Goal: Information Seeking & Learning: Learn about a topic

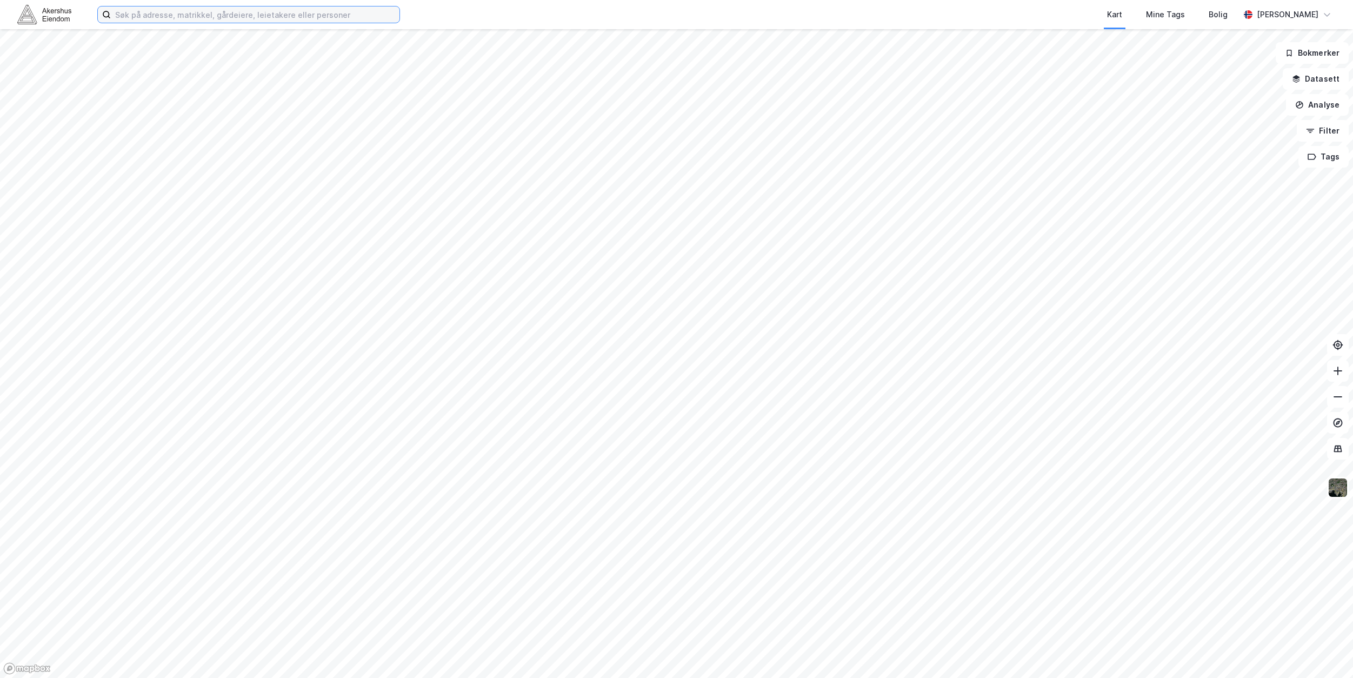
click at [348, 15] on input at bounding box center [255, 14] width 289 height 16
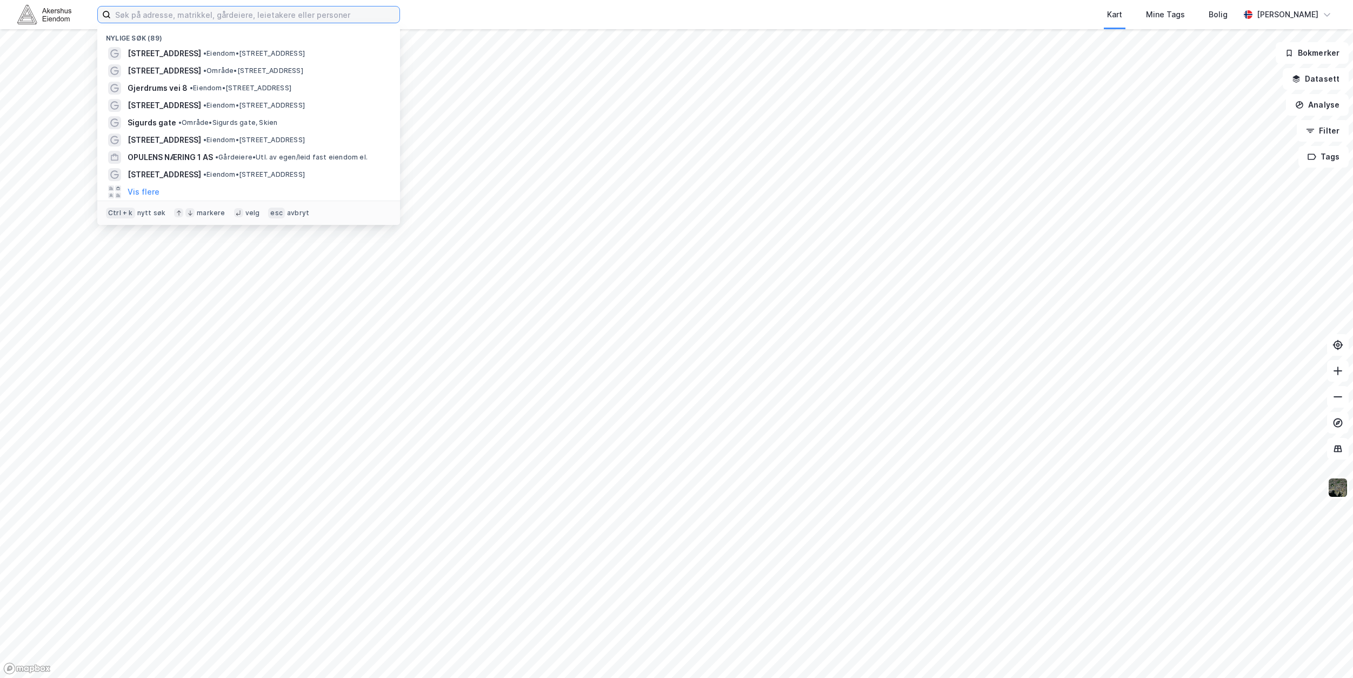
paste input "[STREET_ADDRESS]"
type input "[STREET_ADDRESS]"
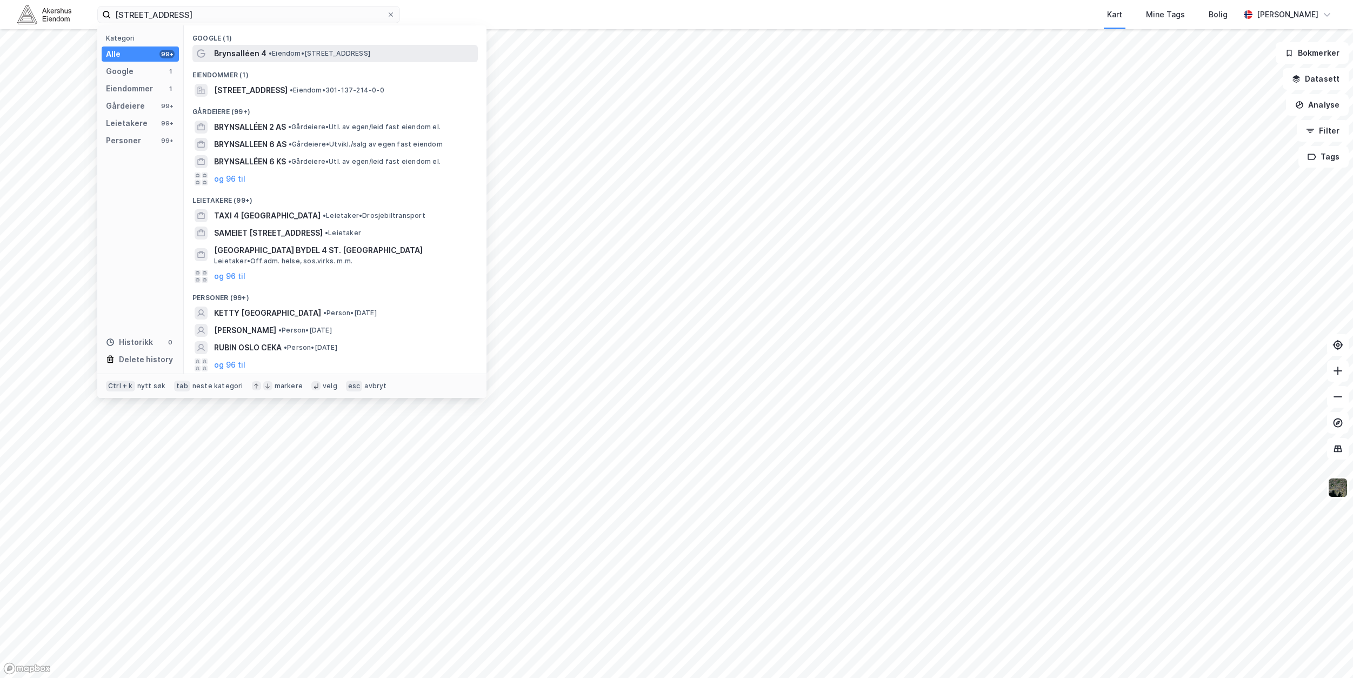
click at [233, 57] on span "Brynsalléen 4" at bounding box center [240, 53] width 52 height 13
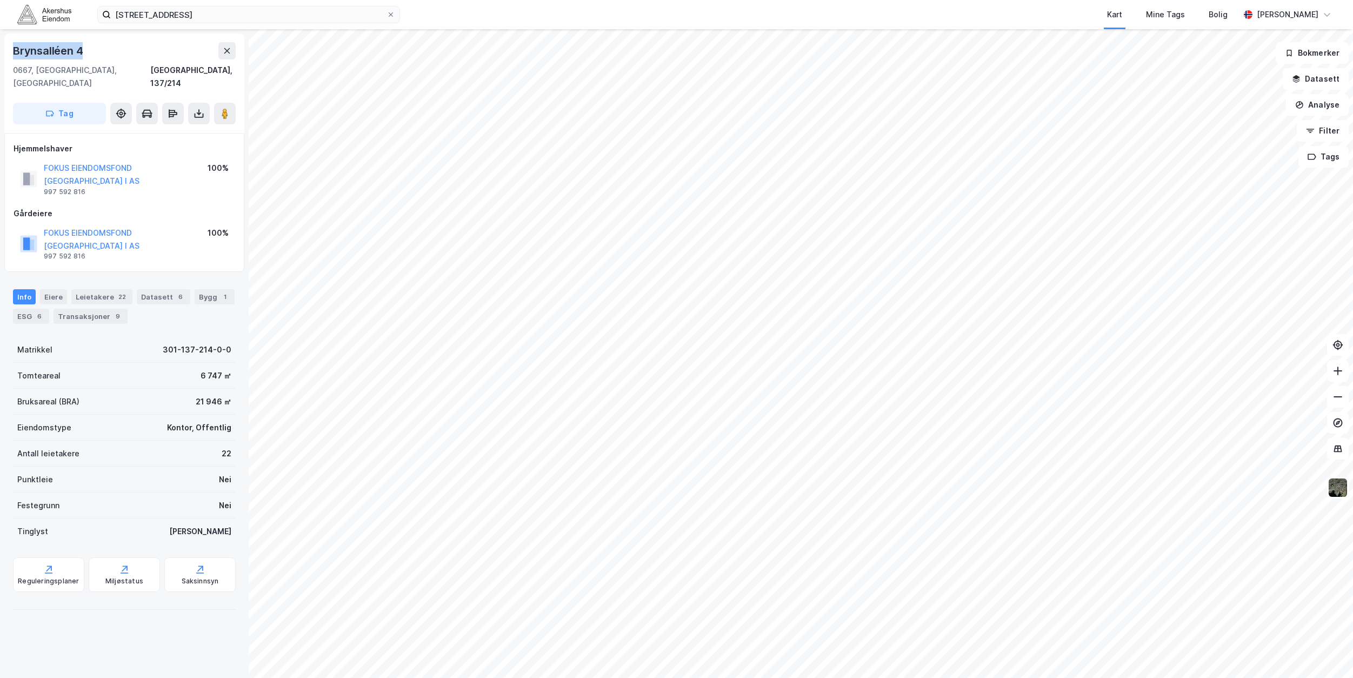
drag, startPoint x: 106, startPoint y: 50, endPoint x: 16, endPoint y: 48, distance: 90.3
click at [16, 48] on div "Brynsalléen 4" at bounding box center [124, 50] width 223 height 17
copy div "Brynsalléen 4"
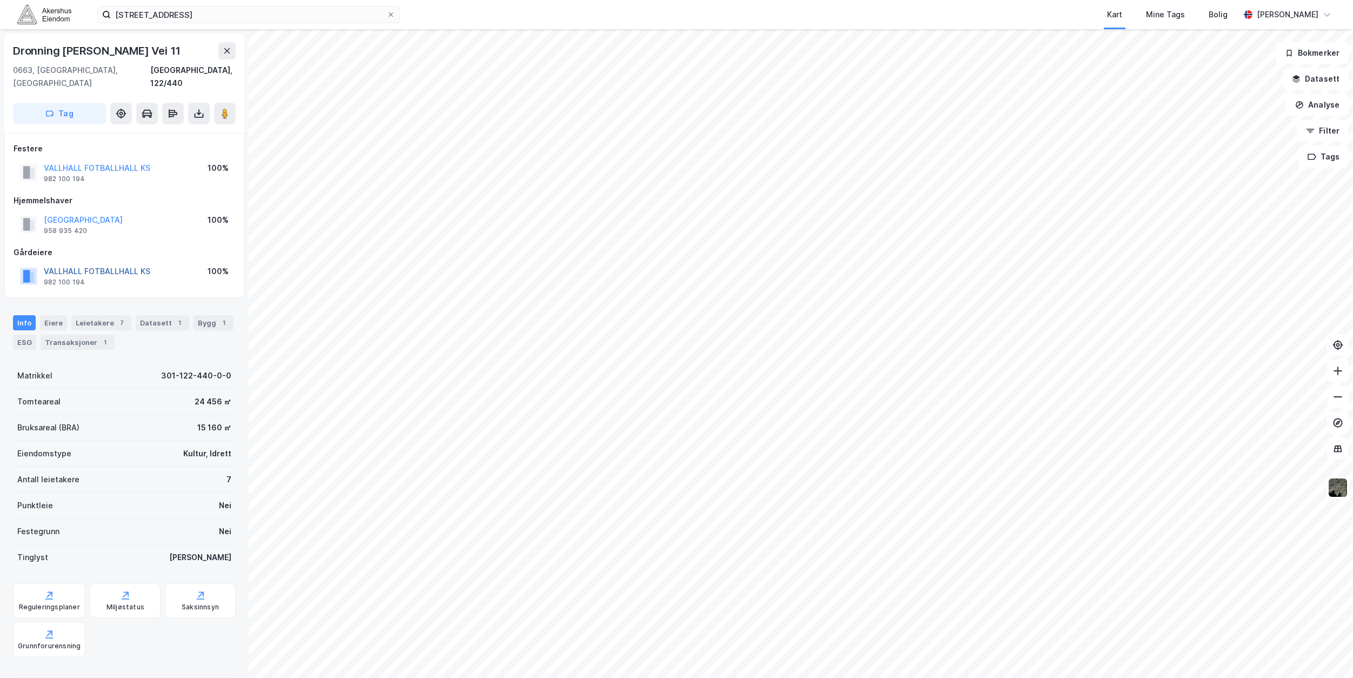
click at [0, 0] on button "VALLHALL FOTBALLHALL KS" at bounding box center [0, 0] width 0 height 0
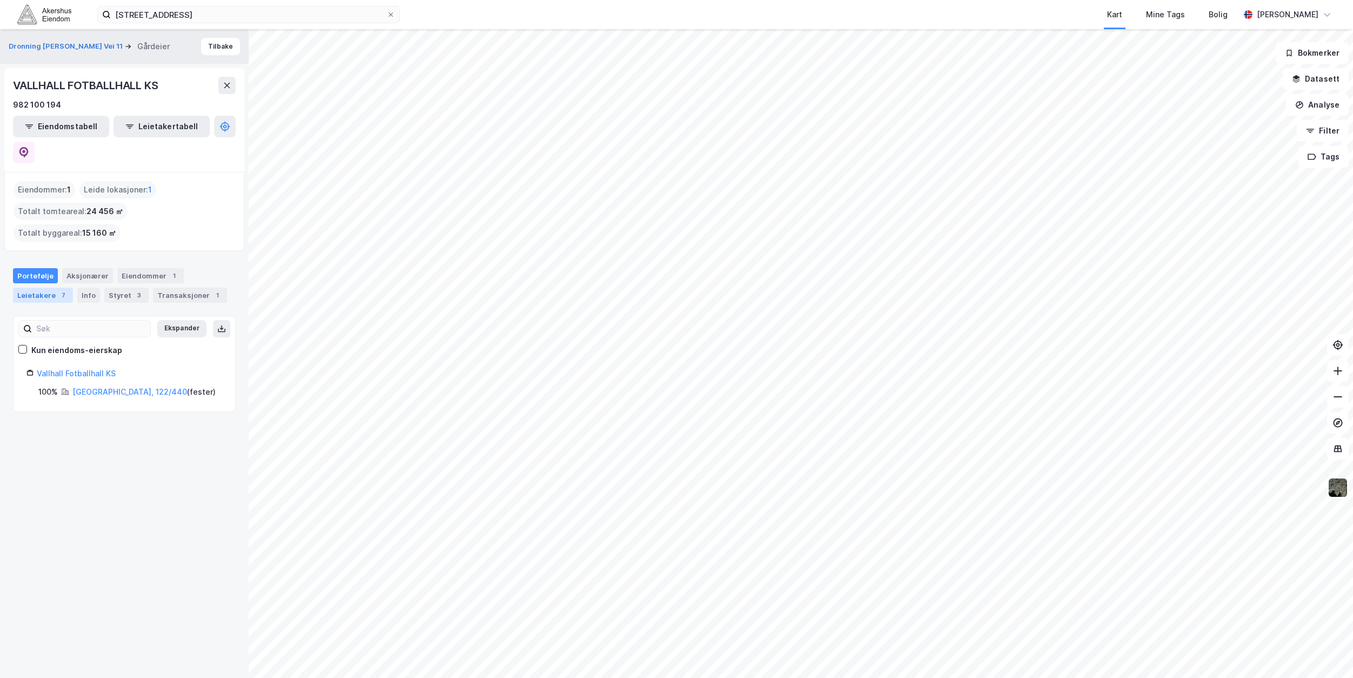
click at [58, 290] on div "7" at bounding box center [63, 295] width 11 height 11
